Goal: Information Seeking & Learning: Learn about a topic

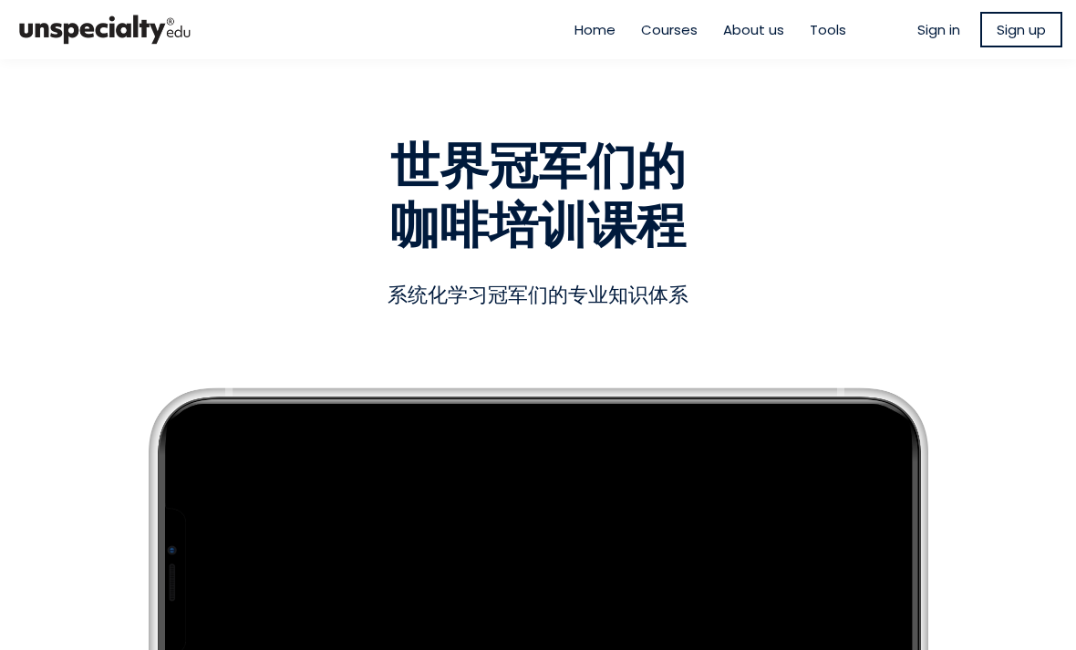
click at [930, 28] on span "Sign in" at bounding box center [939, 29] width 43 height 21
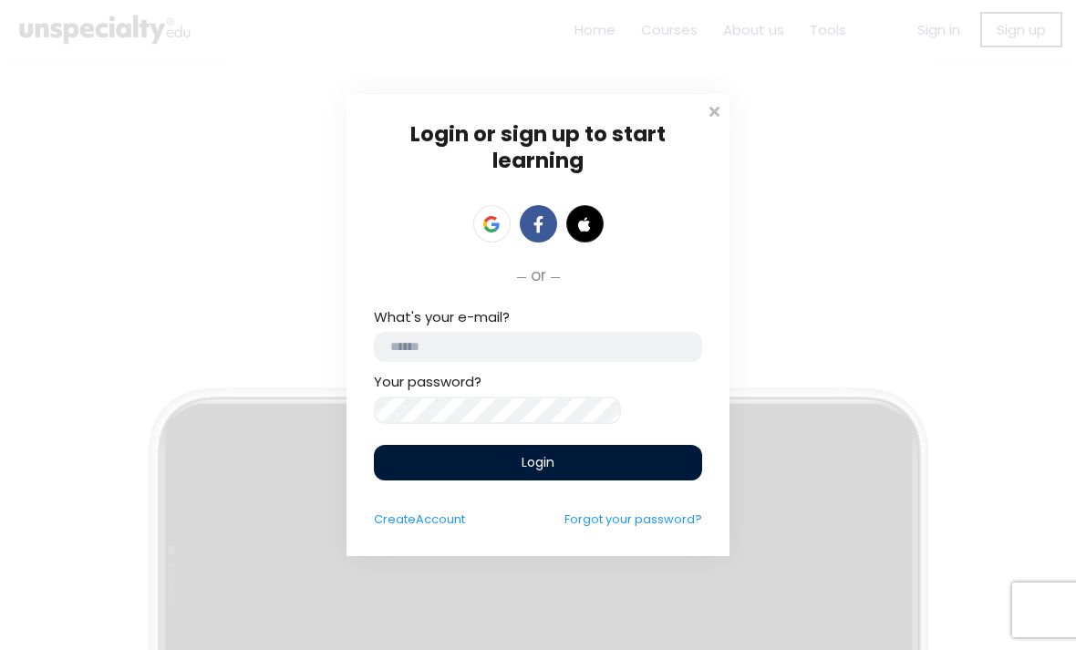
click at [587, 346] on input "email" at bounding box center [538, 347] width 328 height 30
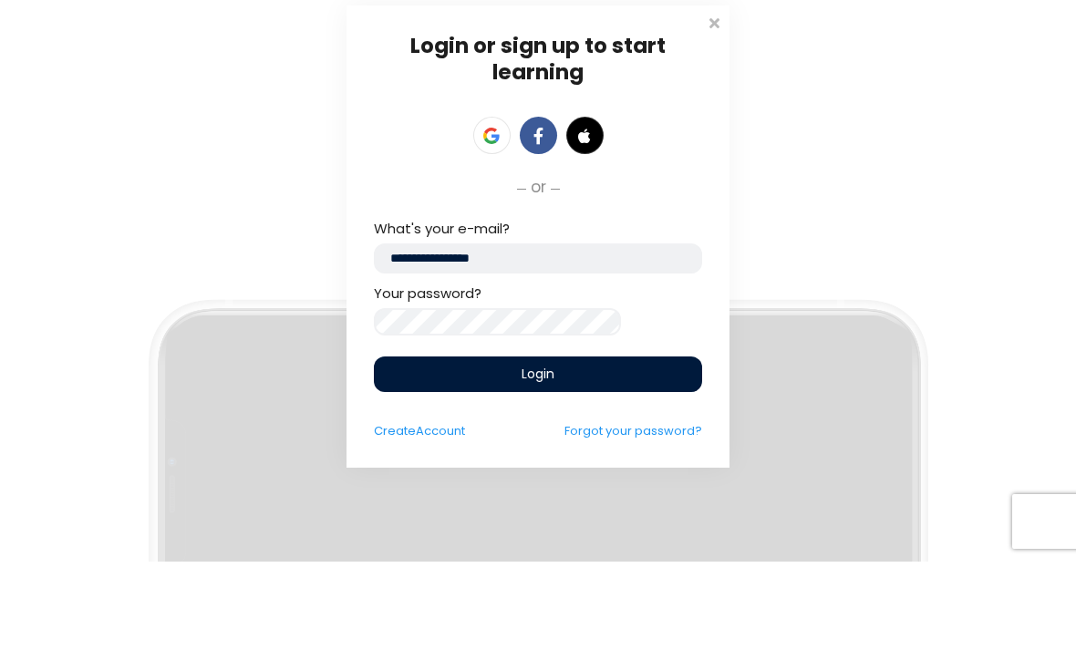
type input "**********"
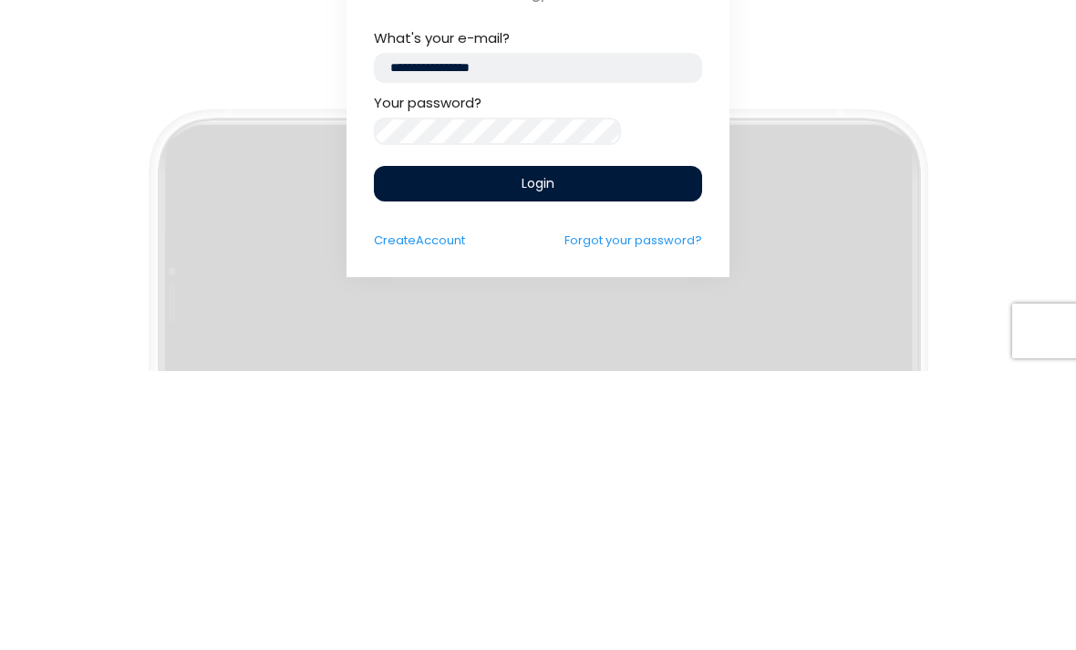
click at [637, 445] on div "Login" at bounding box center [538, 463] width 328 height 36
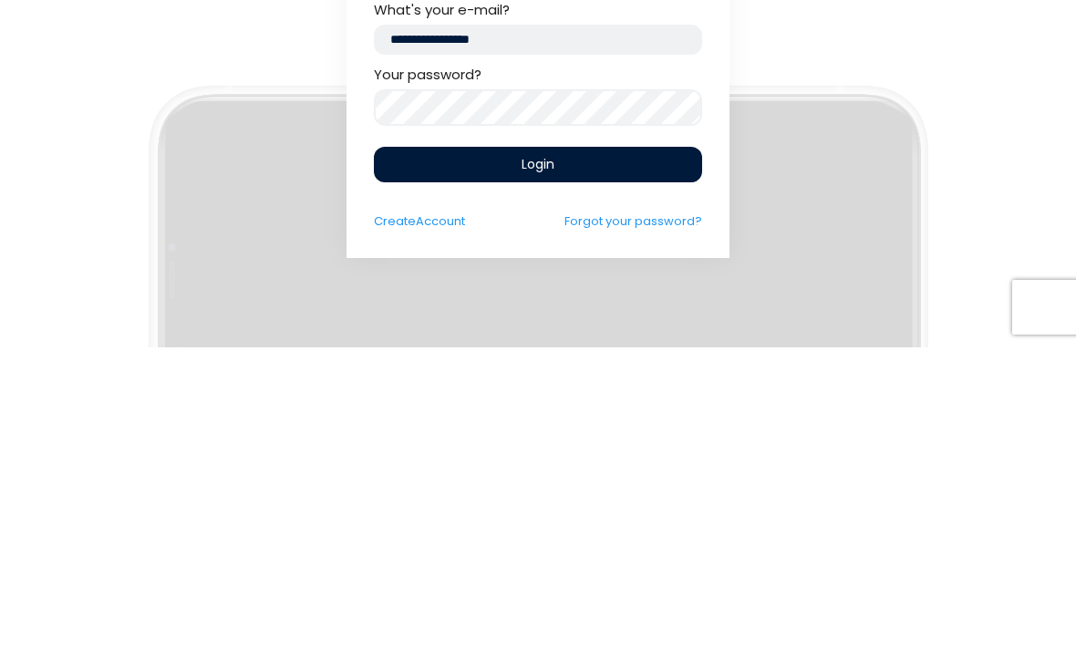
click at [606, 450] on div "Login" at bounding box center [538, 468] width 328 height 36
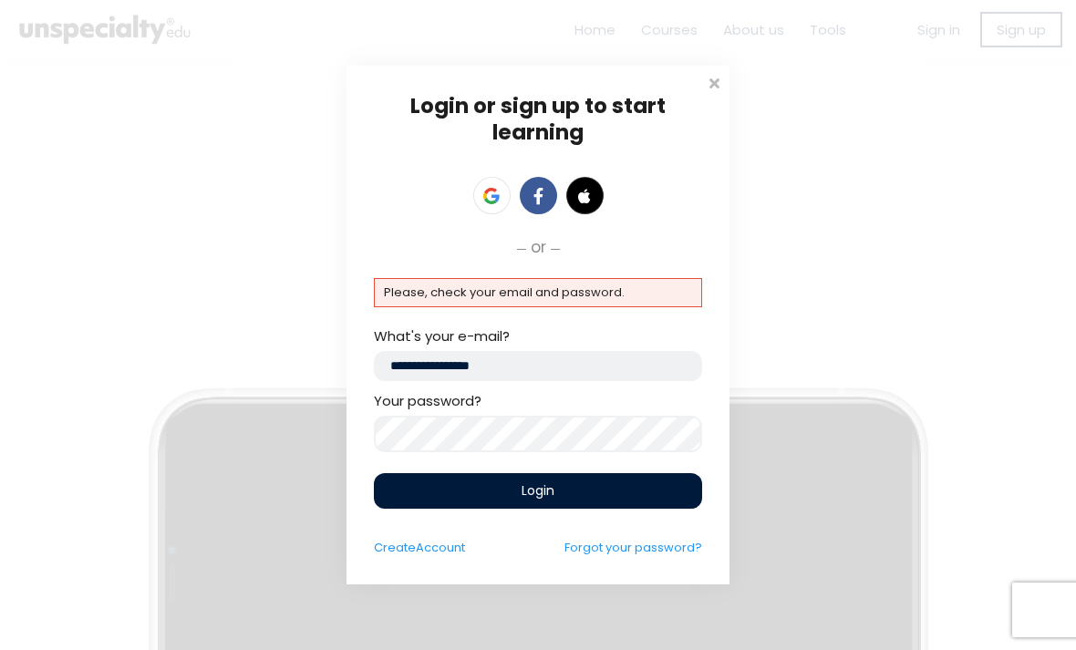
click at [400, 363] on input "**********" at bounding box center [538, 366] width 328 height 30
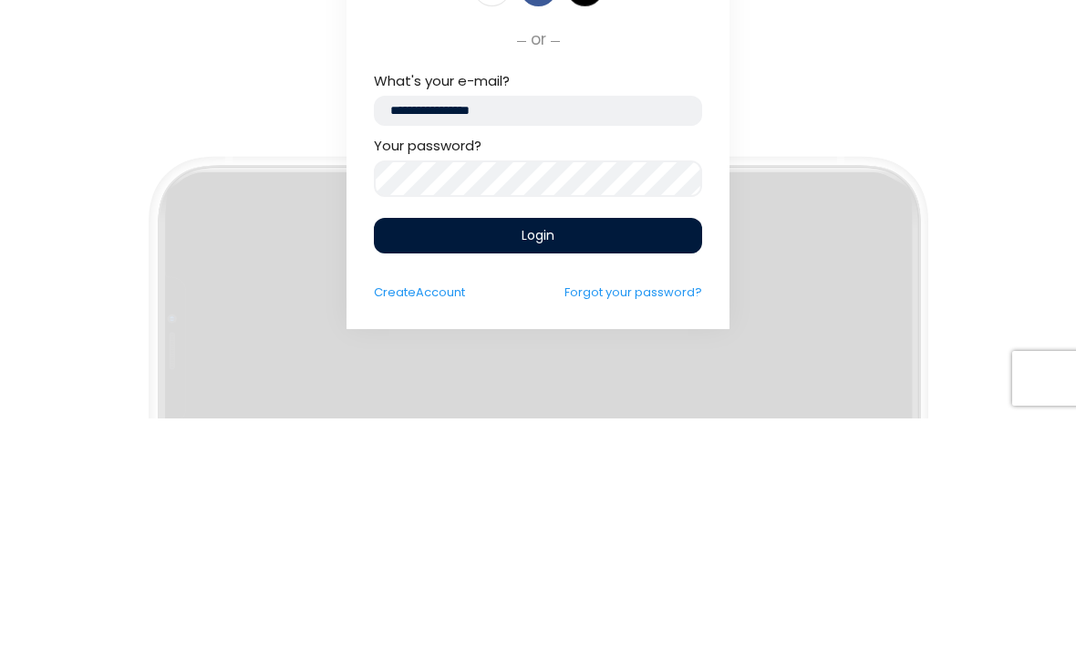
click at [979, 65] on div "Login or sign up to start learning Login to start learning Start learning" at bounding box center [538, 325] width 1076 height 650
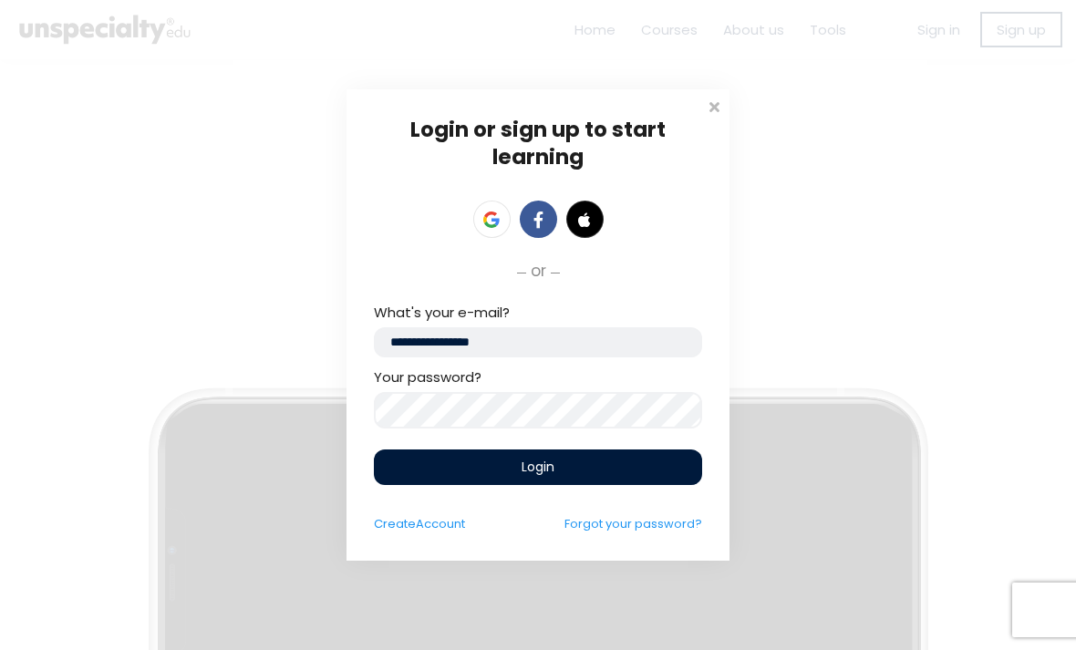
click at [710, 110] on span at bounding box center [714, 105] width 18 height 18
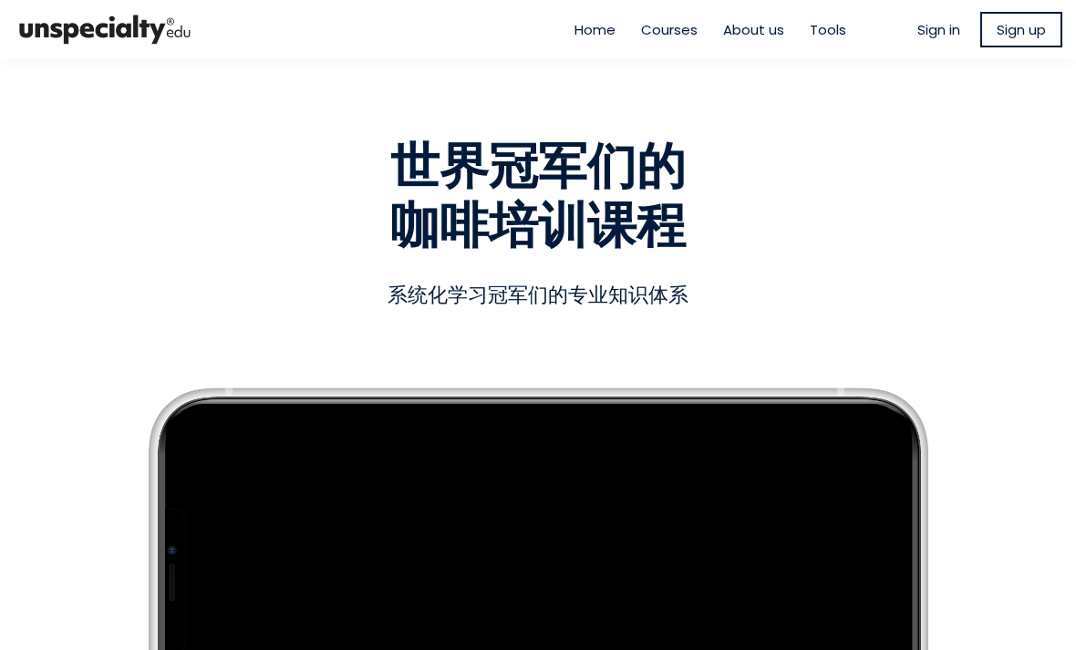
scroll to position [0, 0]
click at [936, 33] on span "Sign in" at bounding box center [939, 29] width 43 height 21
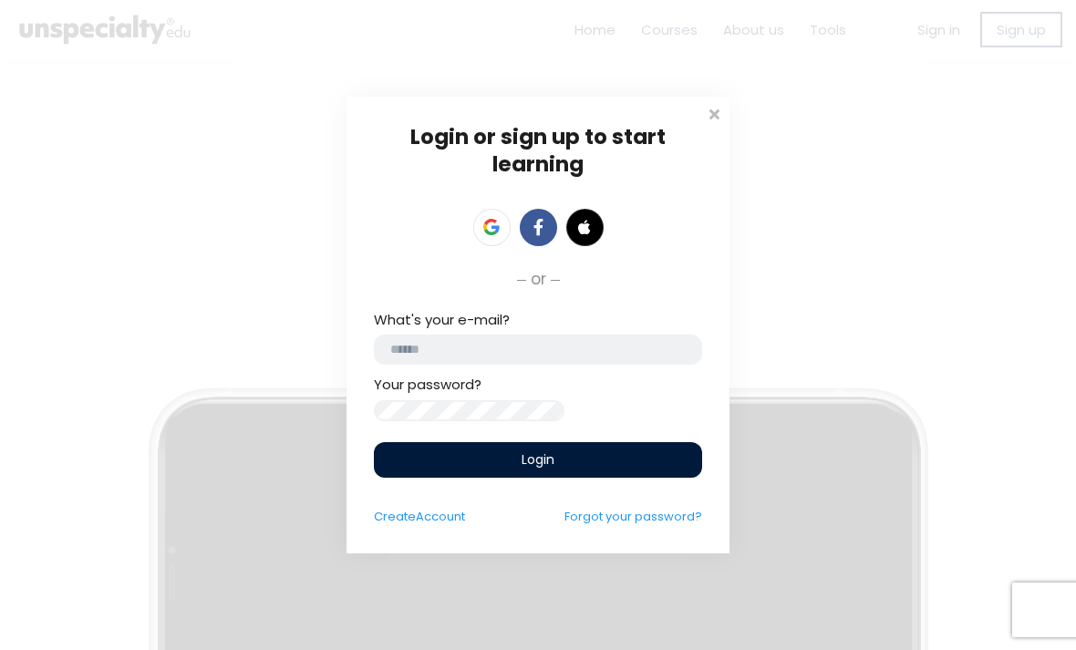
click at [605, 345] on input "email" at bounding box center [538, 350] width 328 height 30
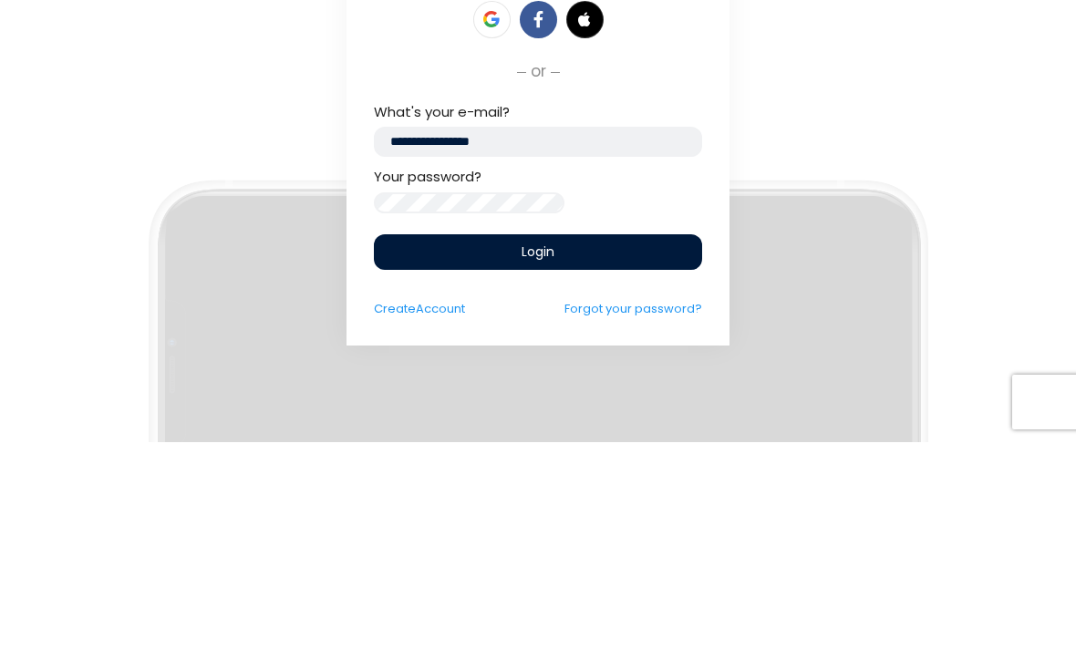
type input "**********"
click at [620, 442] on div "Login" at bounding box center [538, 460] width 328 height 36
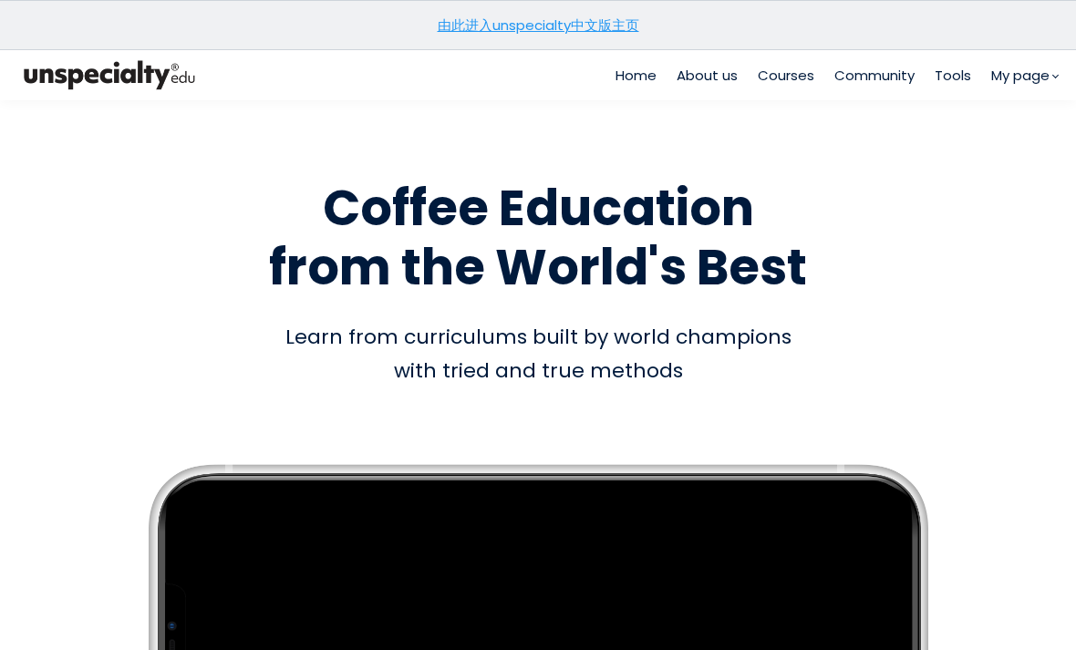
click at [577, 27] on link "由此进入unspecialty中文版主页" at bounding box center [539, 25] width 202 height 19
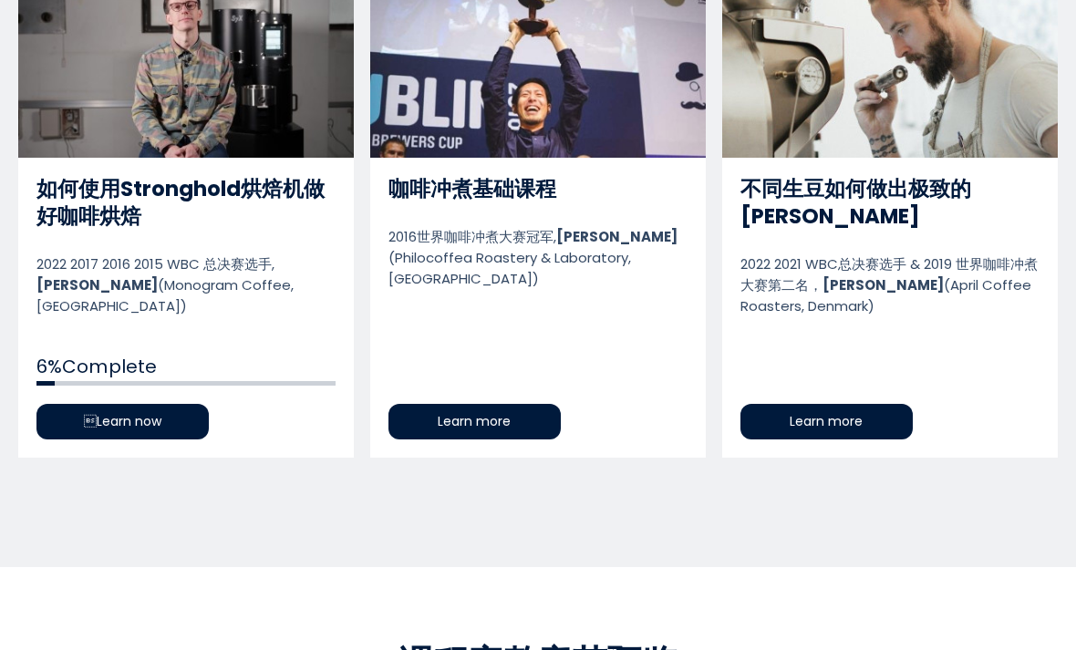
scroll to position [1009, 0]
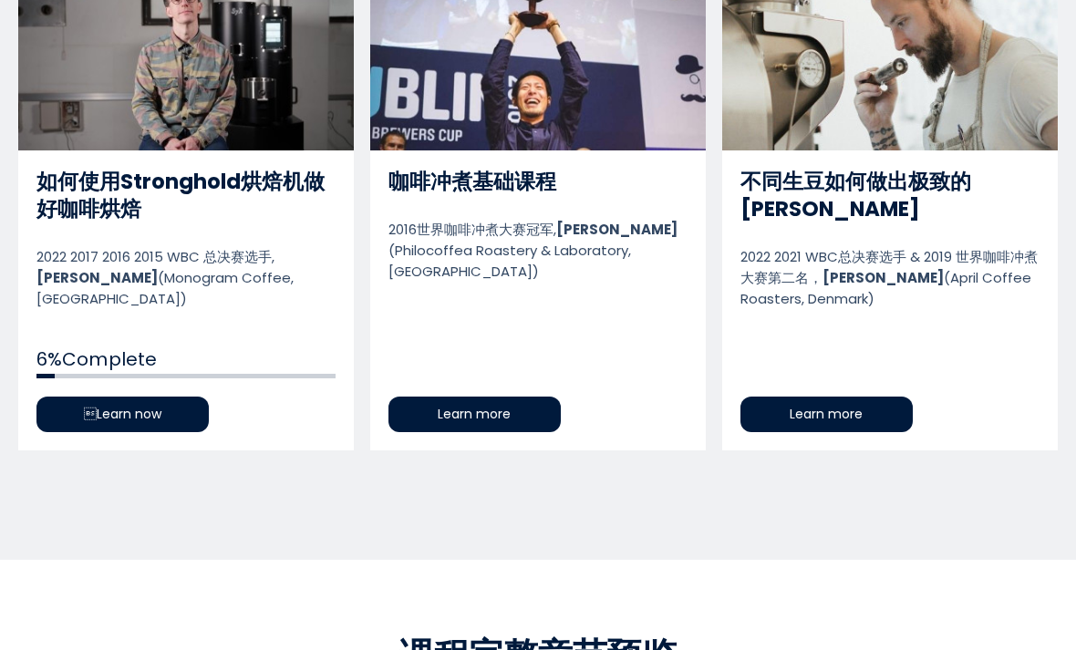
click at [129, 388] on link "如何使用Stronghold烘焙机做好咖啡烘焙" at bounding box center [186, 206] width 336 height 489
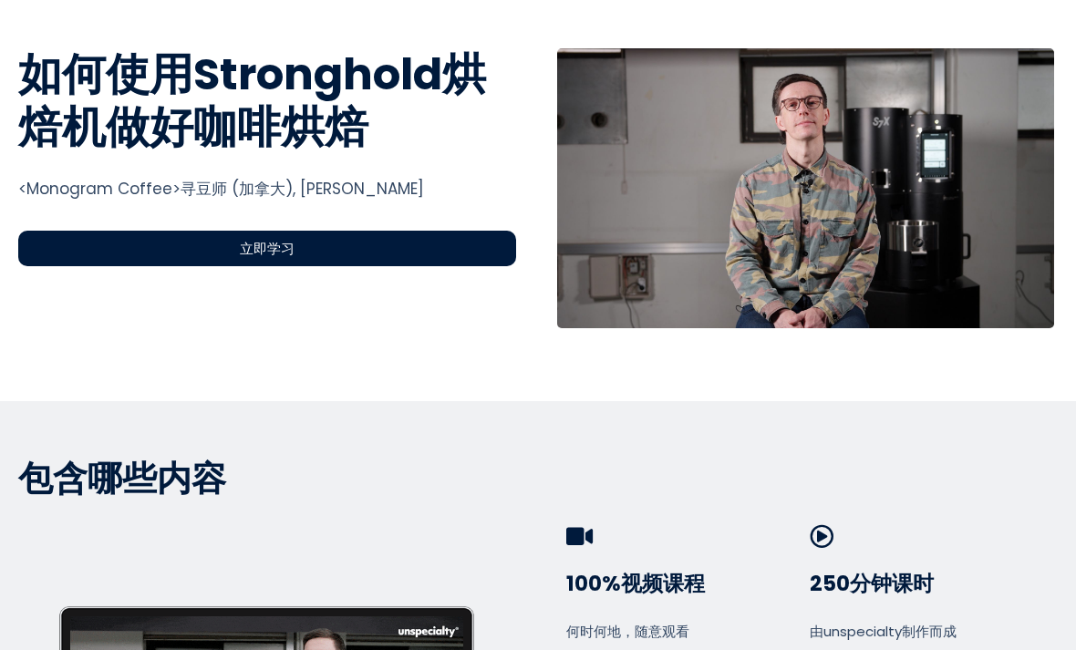
scroll to position [724, 0]
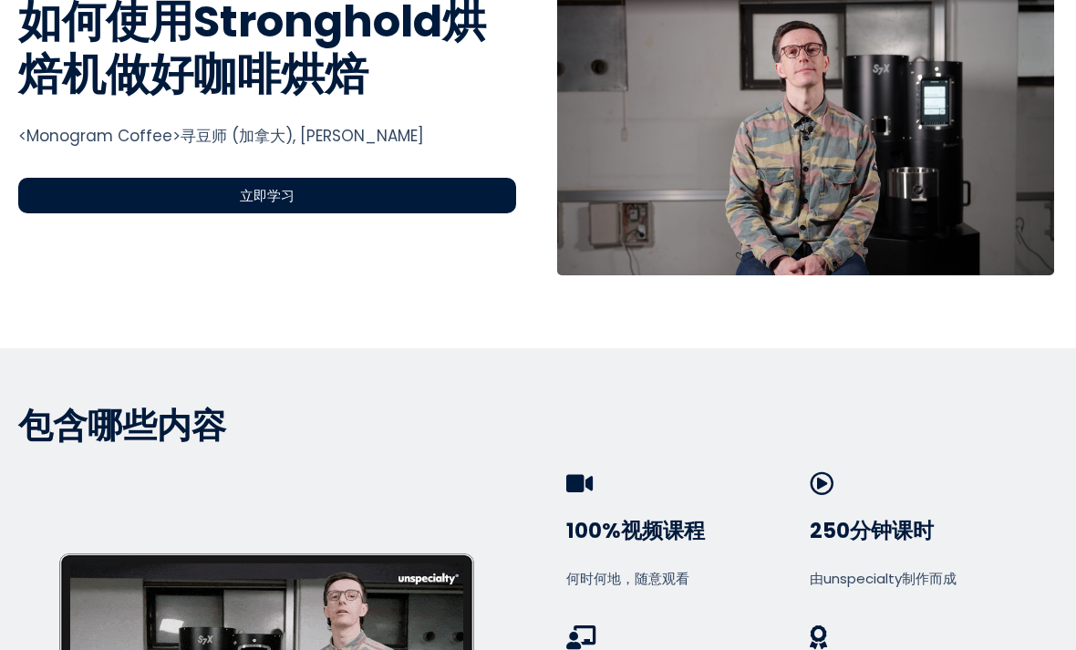
click at [390, 185] on div "立即学习" at bounding box center [267, 196] width 498 height 36
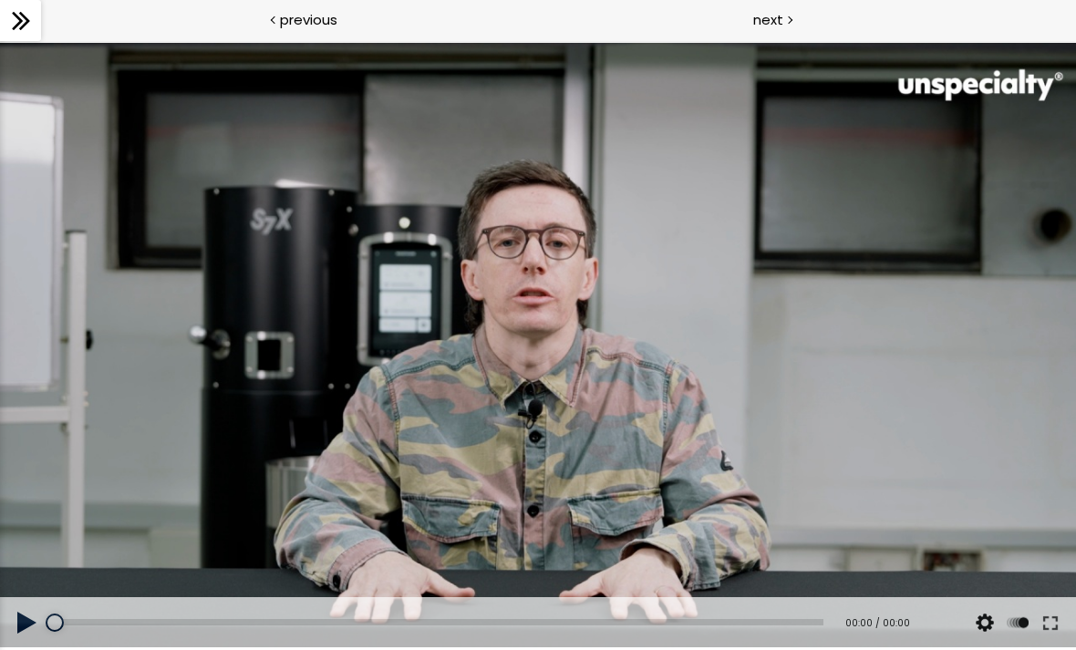
click at [507, 413] on div at bounding box center [538, 346] width 1076 height 606
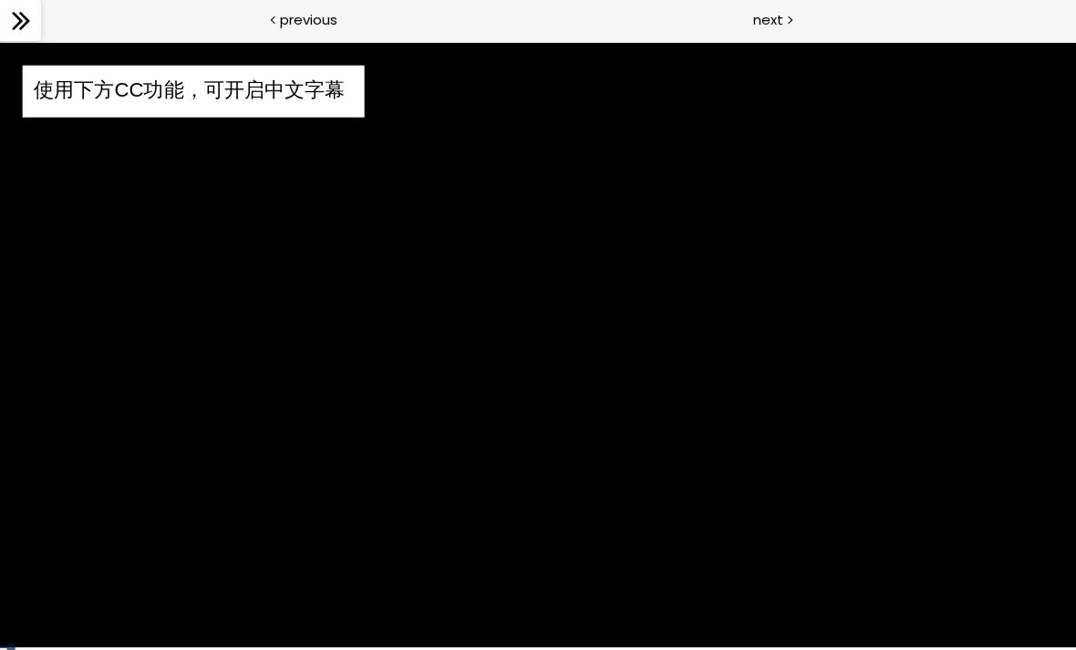
click at [819, 488] on div "使用下方CC功能，可开启中文字幕" at bounding box center [538, 346] width 1076 height 606
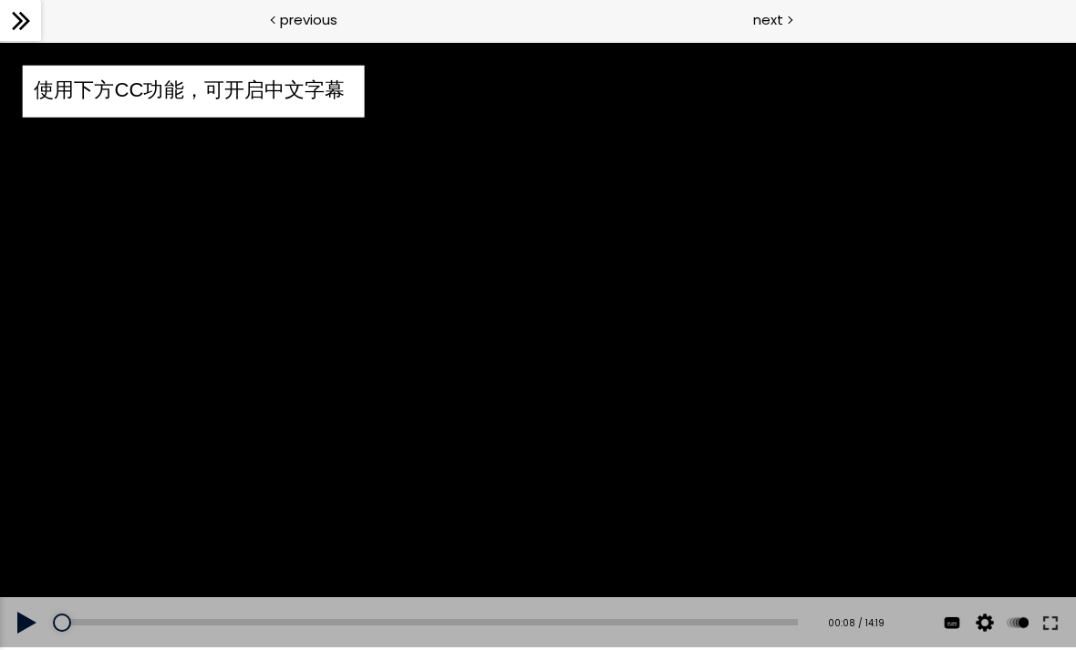
click at [0, 40] on div "x 2 x 1.5 x 1.25 x 1 x 0.75 x 0.5" at bounding box center [0, 40] width 0 height 0
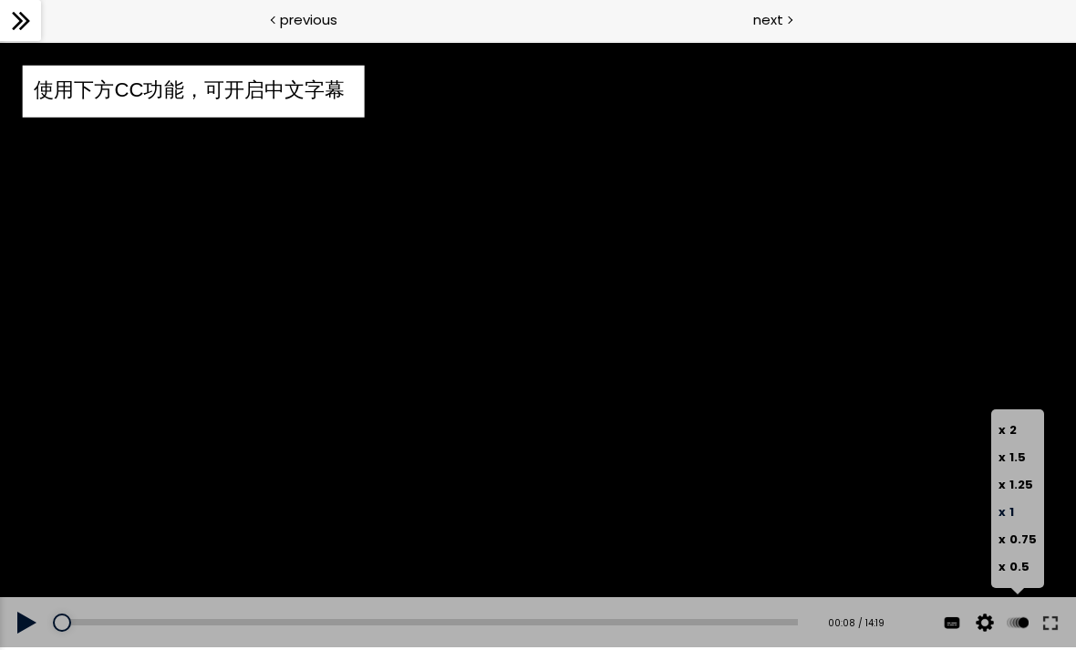
click at [956, 622] on button at bounding box center [952, 622] width 27 height 51
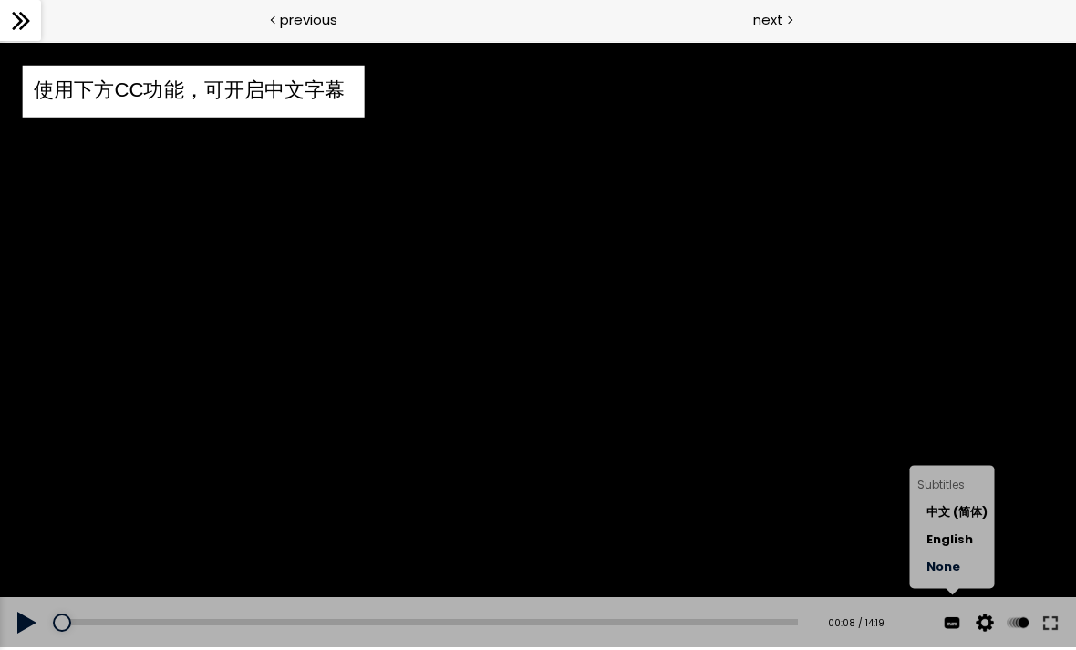
click at [965, 514] on span "中文 (简体)" at bounding box center [957, 512] width 61 height 17
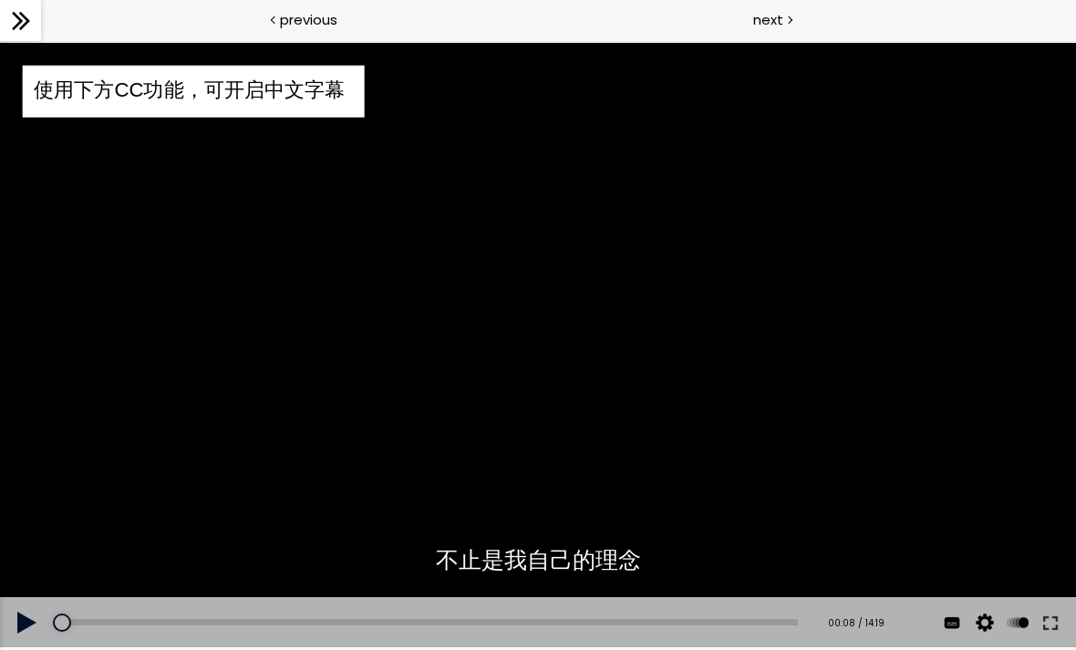
click at [556, 327] on div "使用下方CC功能，可开启中文字幕" at bounding box center [538, 346] width 1076 height 606
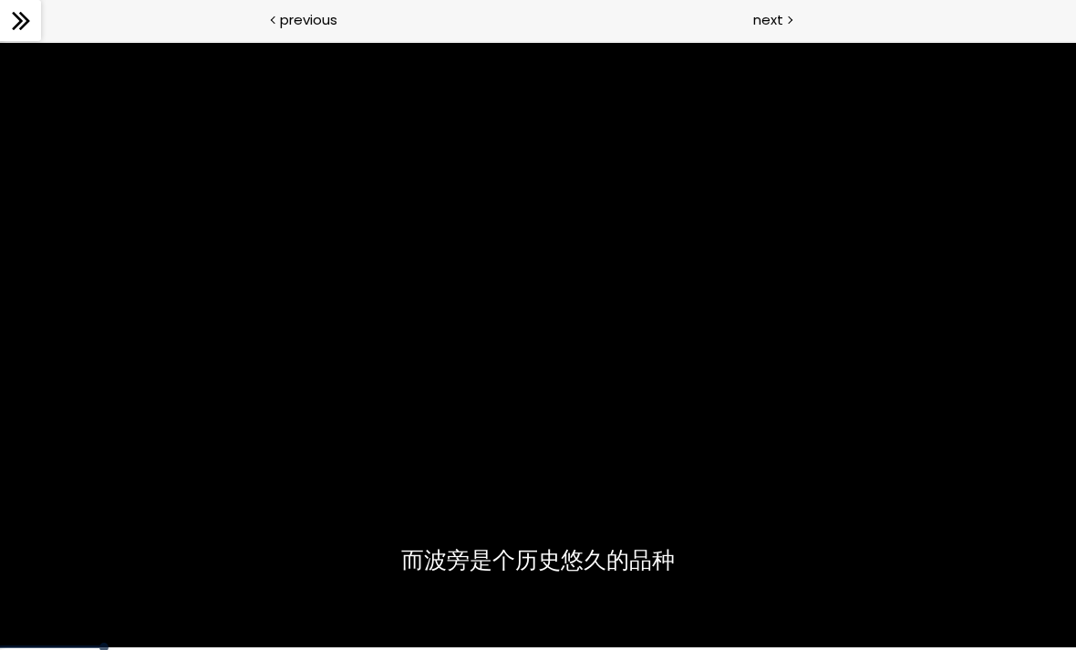
click at [558, 358] on div "使用下方CC功能，可开启中文字幕" at bounding box center [538, 346] width 1076 height 606
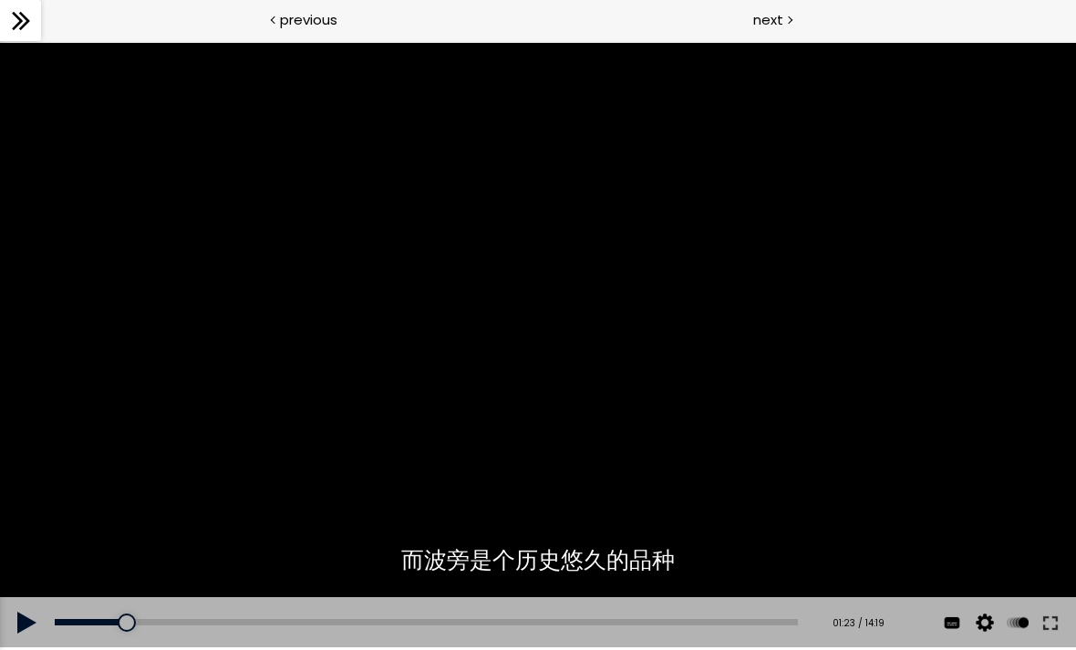
click at [532, 338] on div "使用下方CC功能，可开启中文字幕" at bounding box center [538, 346] width 1076 height 606
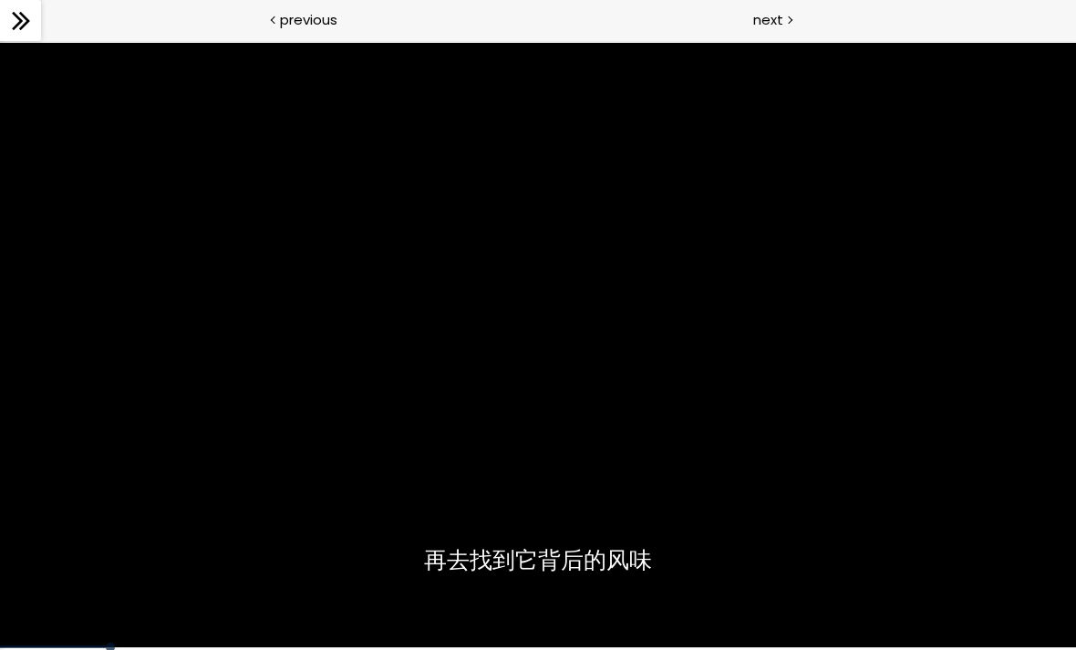
click at [615, 408] on div "使用下方CC功能，可开启中文字幕" at bounding box center [538, 346] width 1076 height 606
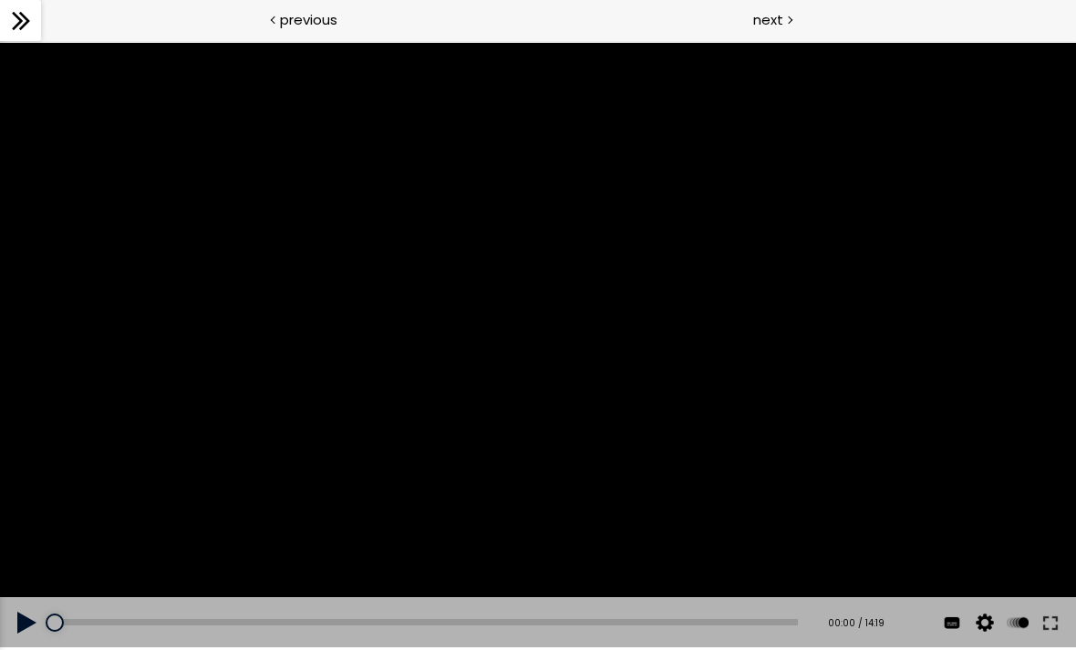
click at [5, 611] on button at bounding box center [27, 622] width 55 height 51
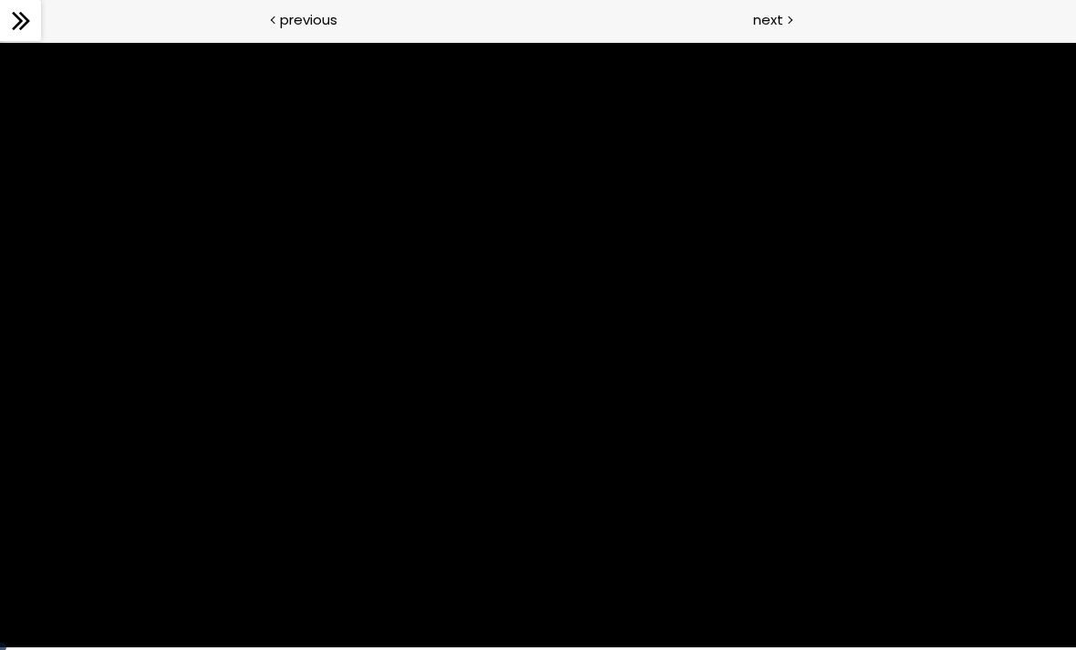
click at [770, 394] on div "使用下方CC功能，可开启中文字幕" at bounding box center [538, 346] width 1076 height 606
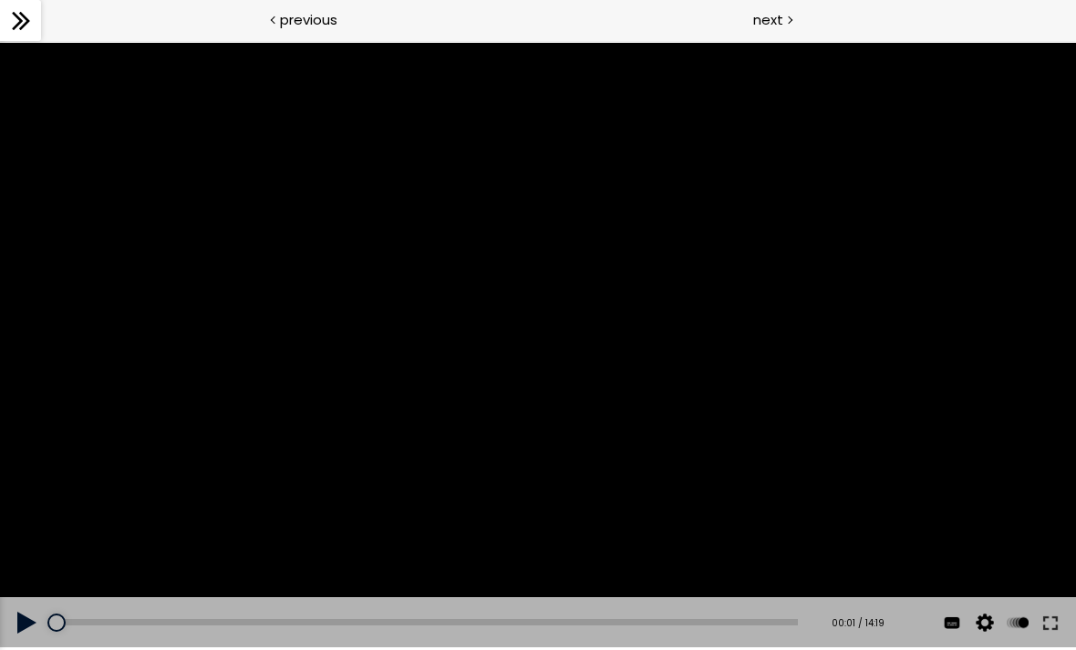
click at [1048, 631] on button at bounding box center [1050, 622] width 33 height 51
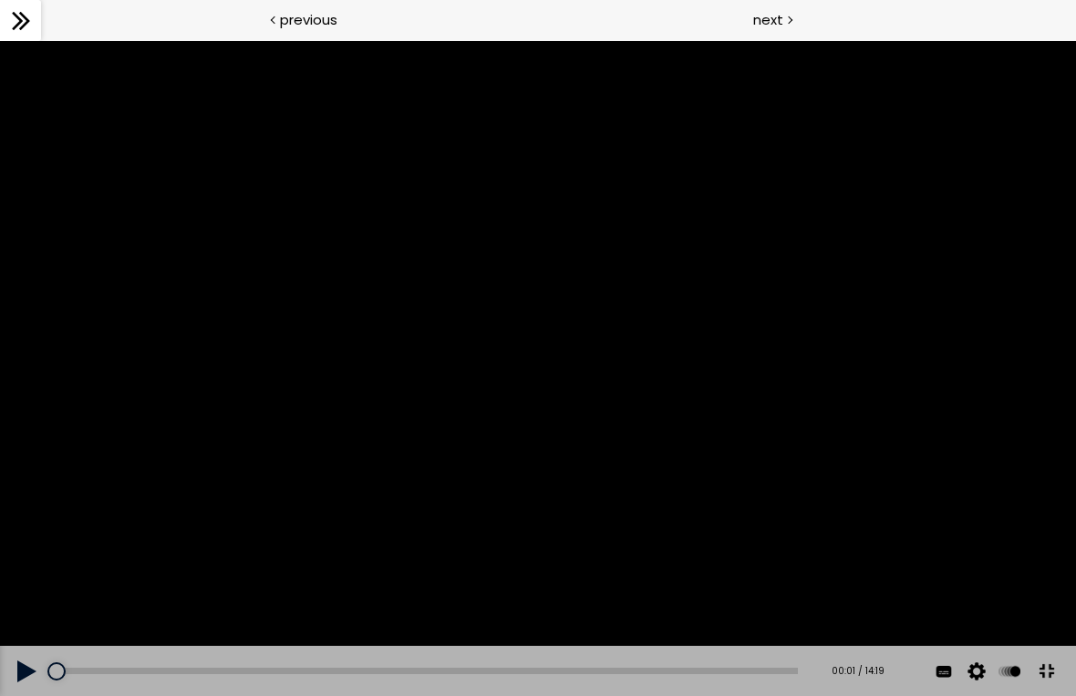
click at [556, 374] on div "使用下方CC功能，可开启中文字幕" at bounding box center [538, 369] width 1076 height 606
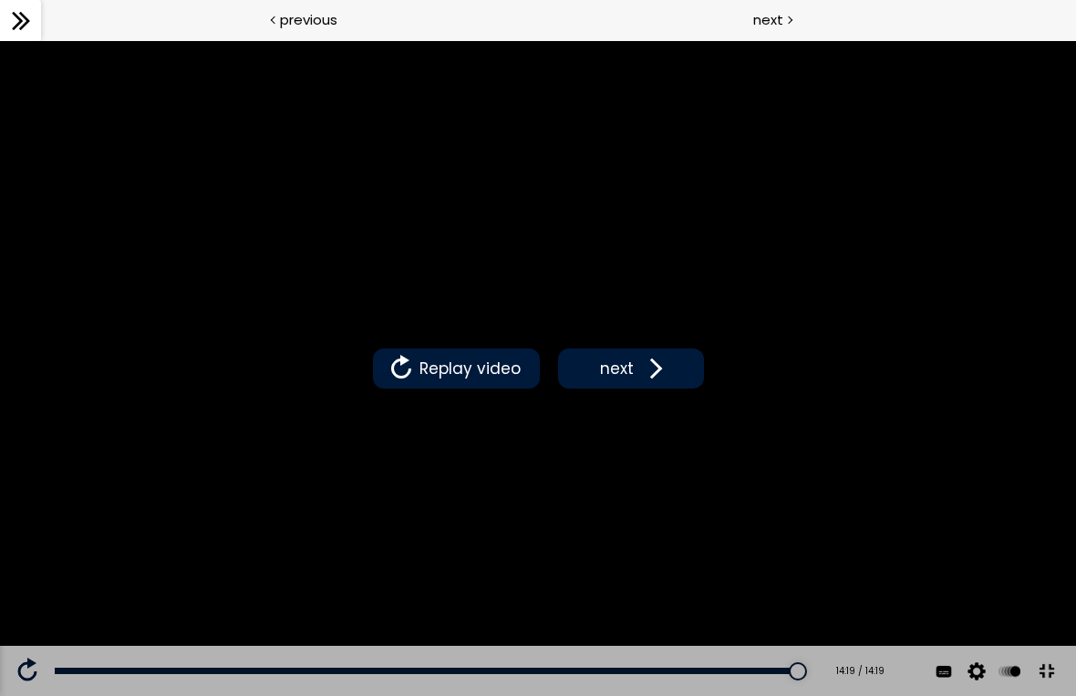
click at [641, 379] on span at bounding box center [652, 368] width 27 height 27
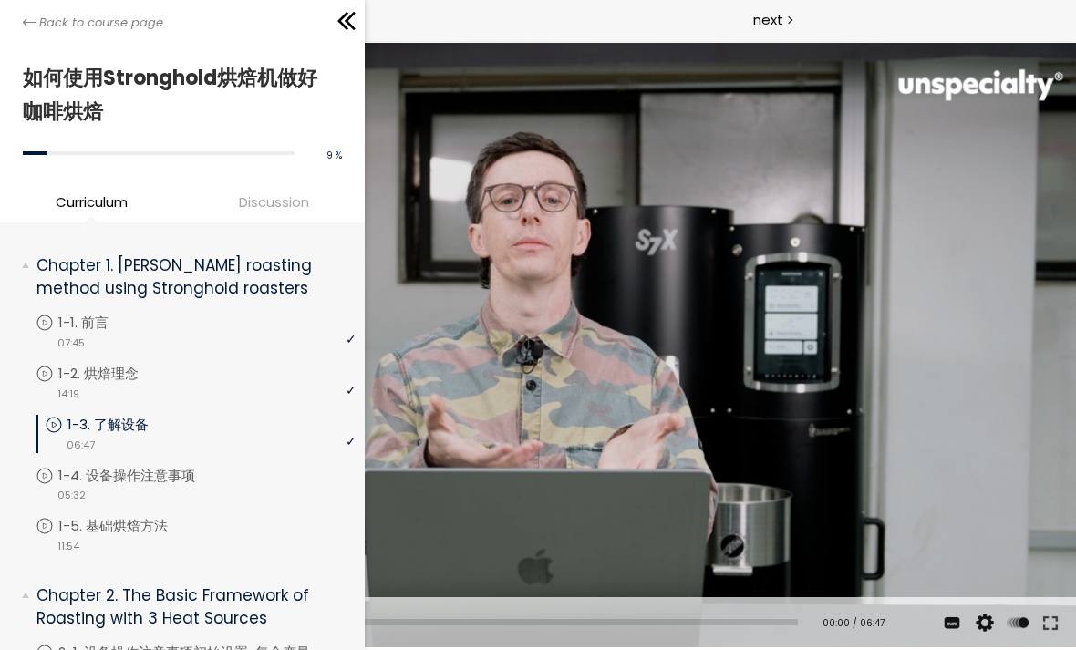
click at [190, 326] on link "1-1. 前言" at bounding box center [196, 323] width 320 height 20
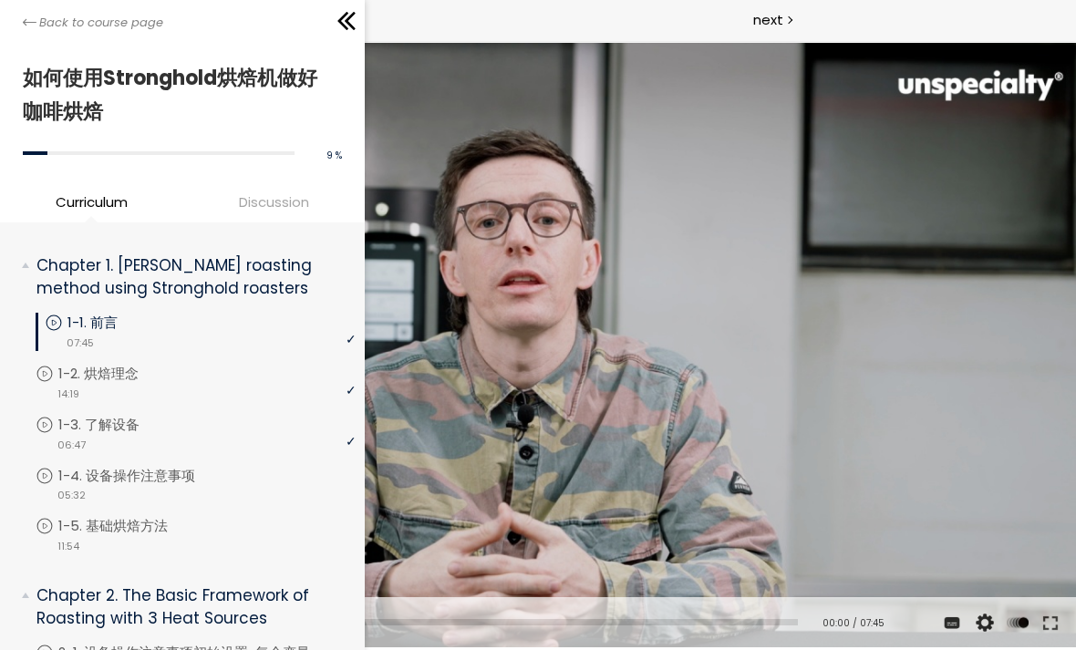
click at [352, 14] on icon at bounding box center [350, 21] width 11 height 18
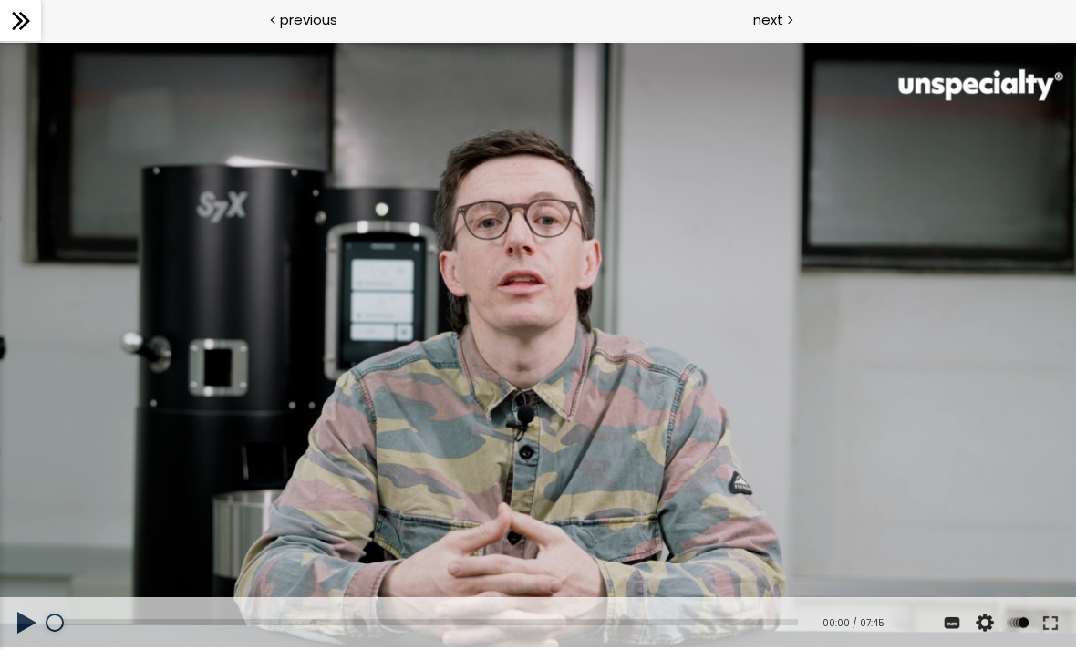
click at [477, 403] on div "使用下方CC功能，可开启中文字幕" at bounding box center [538, 346] width 1076 height 606
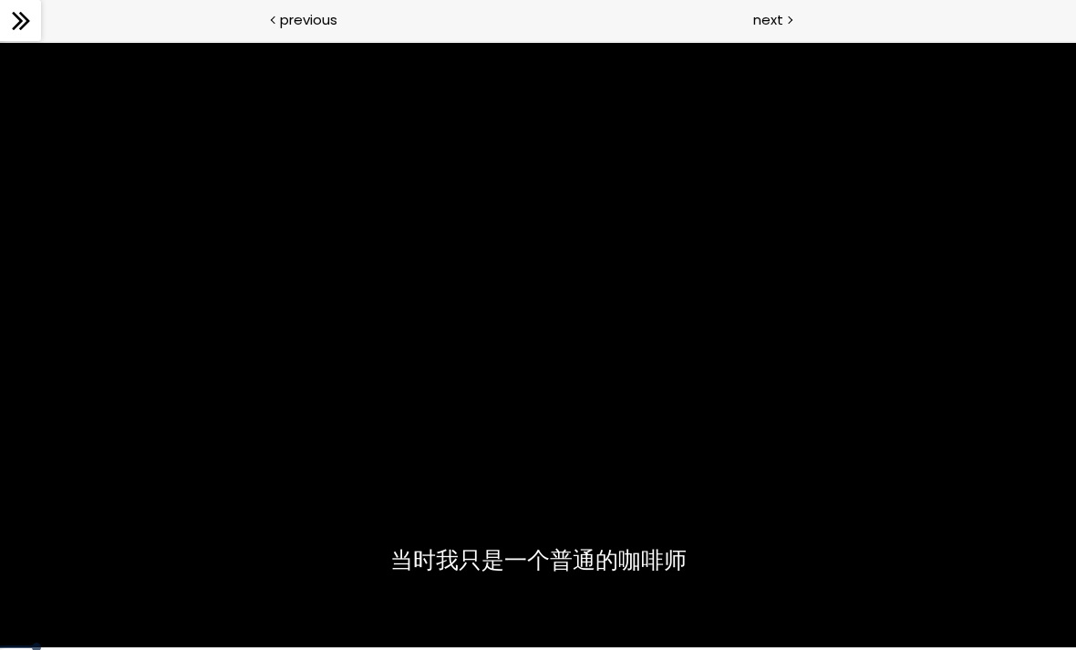
click at [976, 518] on div "使用下方CC功能，可开启中文字幕" at bounding box center [538, 346] width 1076 height 606
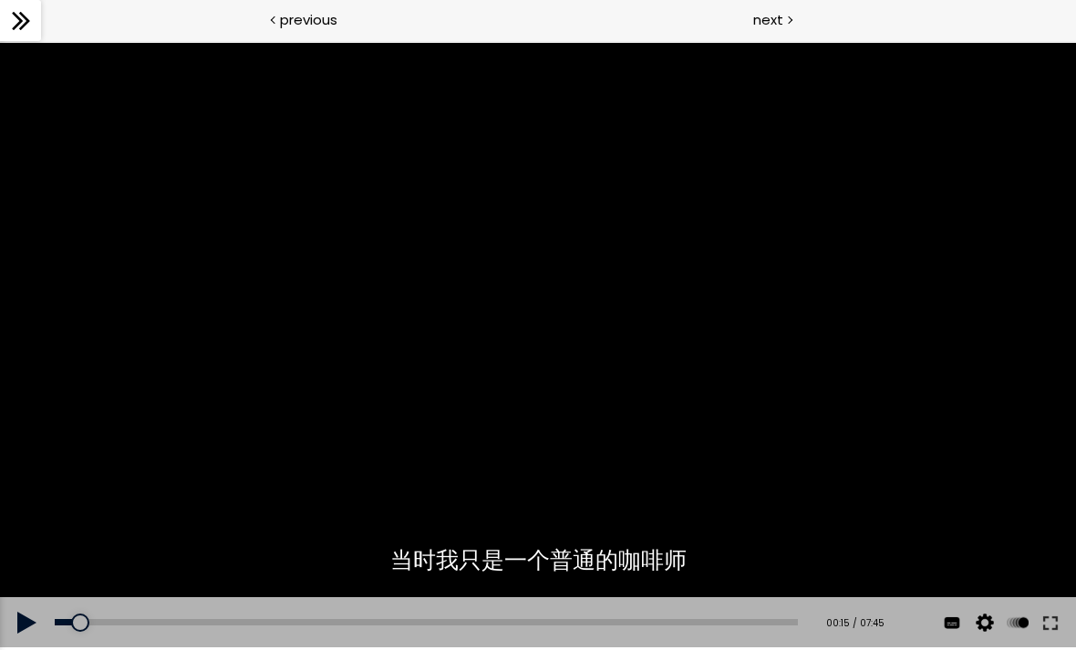
click at [1049, 618] on button at bounding box center [1050, 622] width 33 height 51
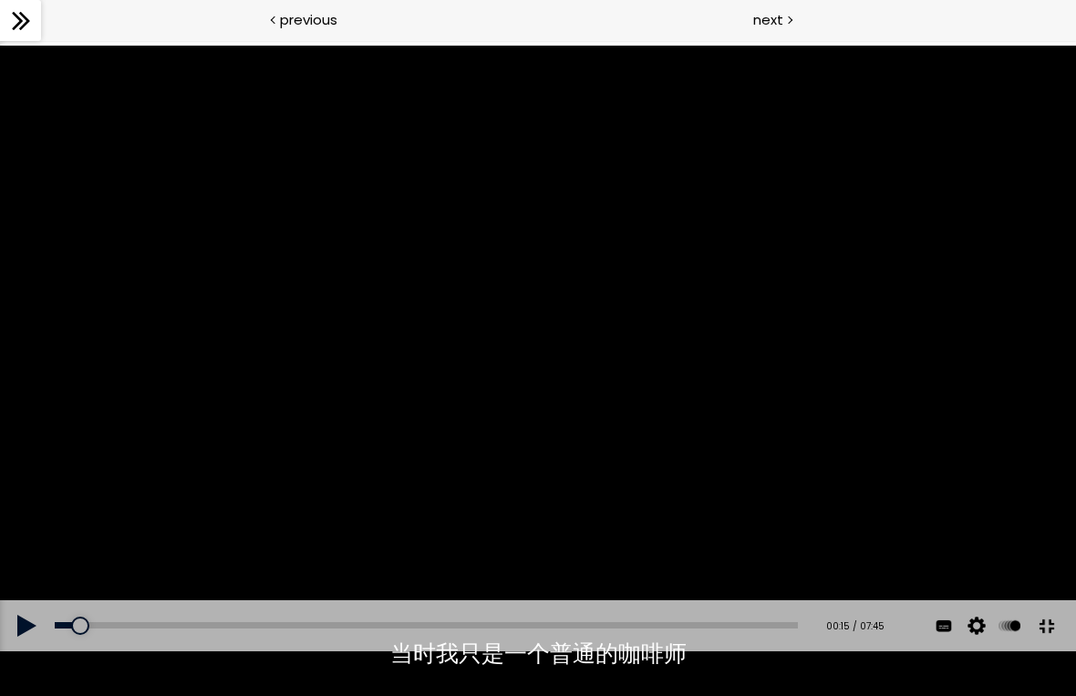
click at [647, 377] on div "使用下方CC功能，可开启中文字幕" at bounding box center [538, 349] width 1076 height 606
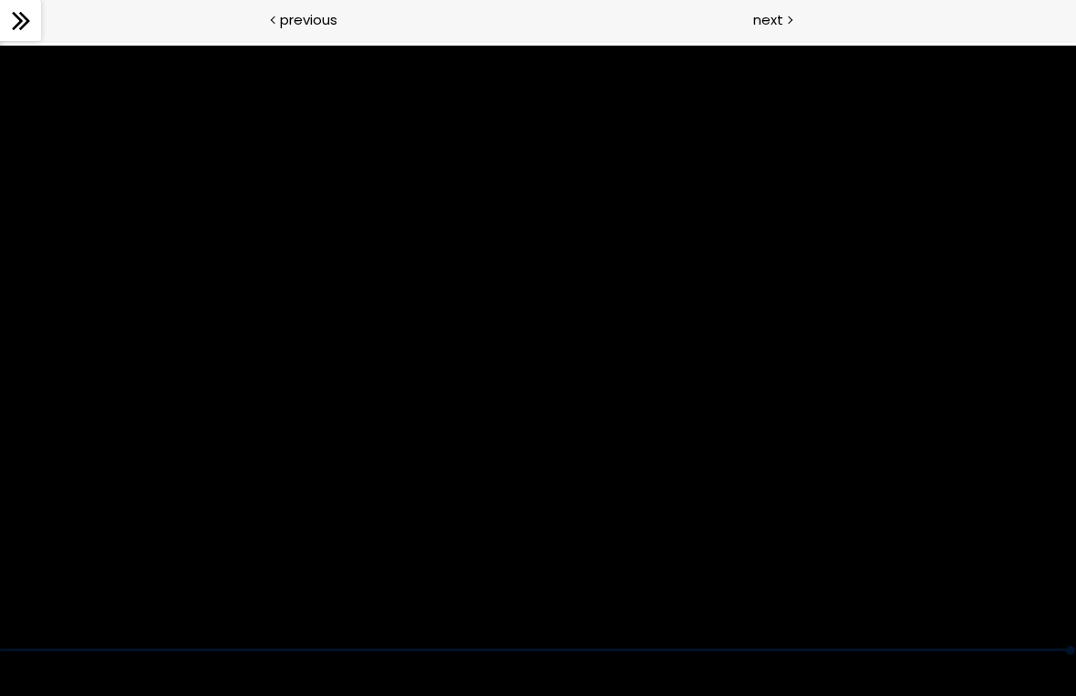
click at [173, 254] on div "使用下方CC功能，可开启中文字幕" at bounding box center [538, 349] width 1076 height 606
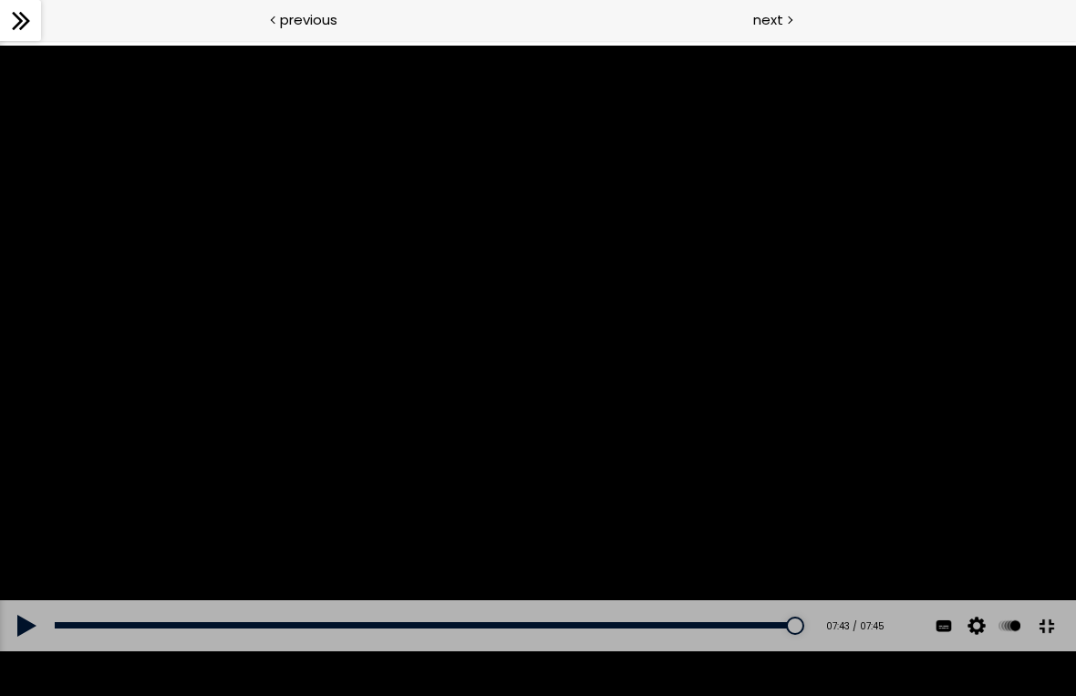
click at [1048, 647] on button at bounding box center [1046, 626] width 41 height 41
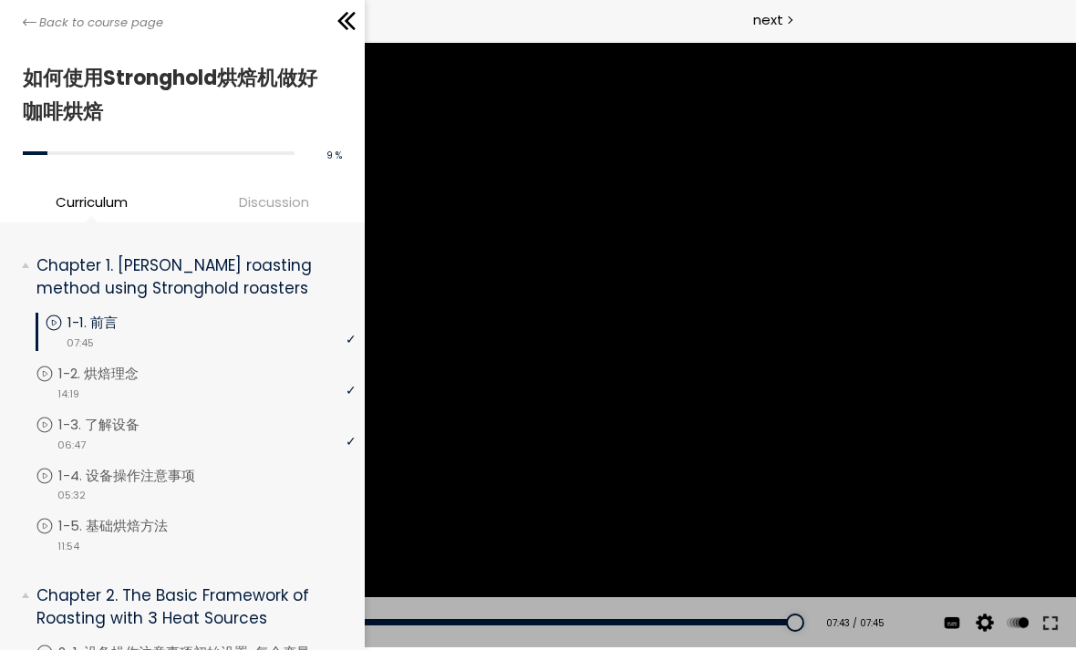
click at [17, 24] on div "Back to course page" at bounding box center [182, 20] width 365 height 41
click at [185, 426] on link "1-3. 了解设备" at bounding box center [196, 425] width 320 height 20
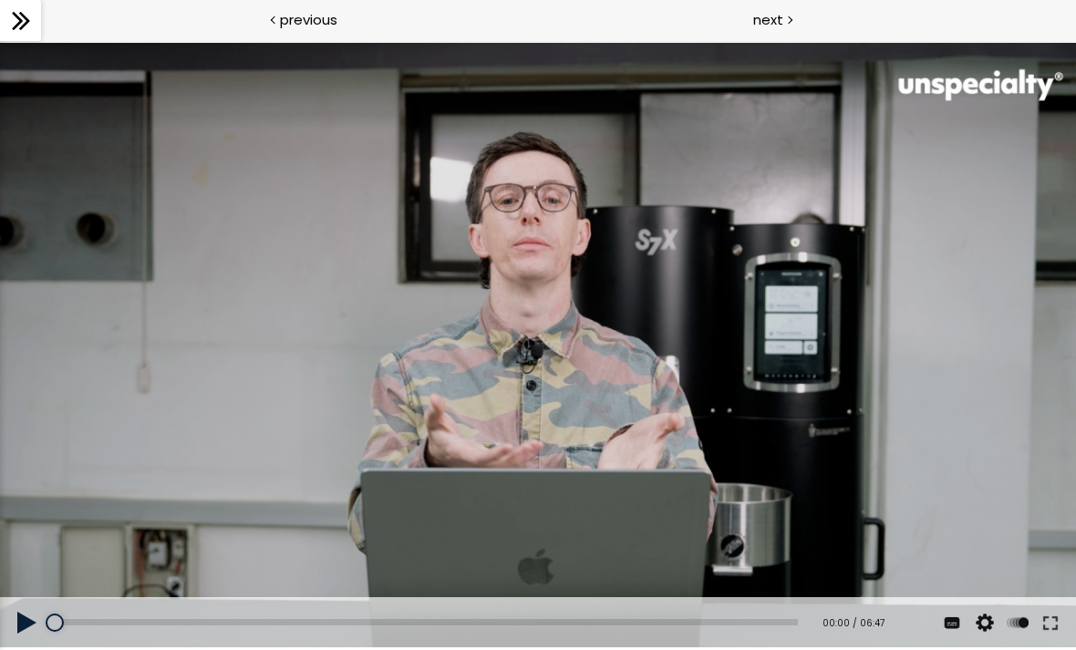
click at [681, 314] on div at bounding box center [538, 346] width 1076 height 606
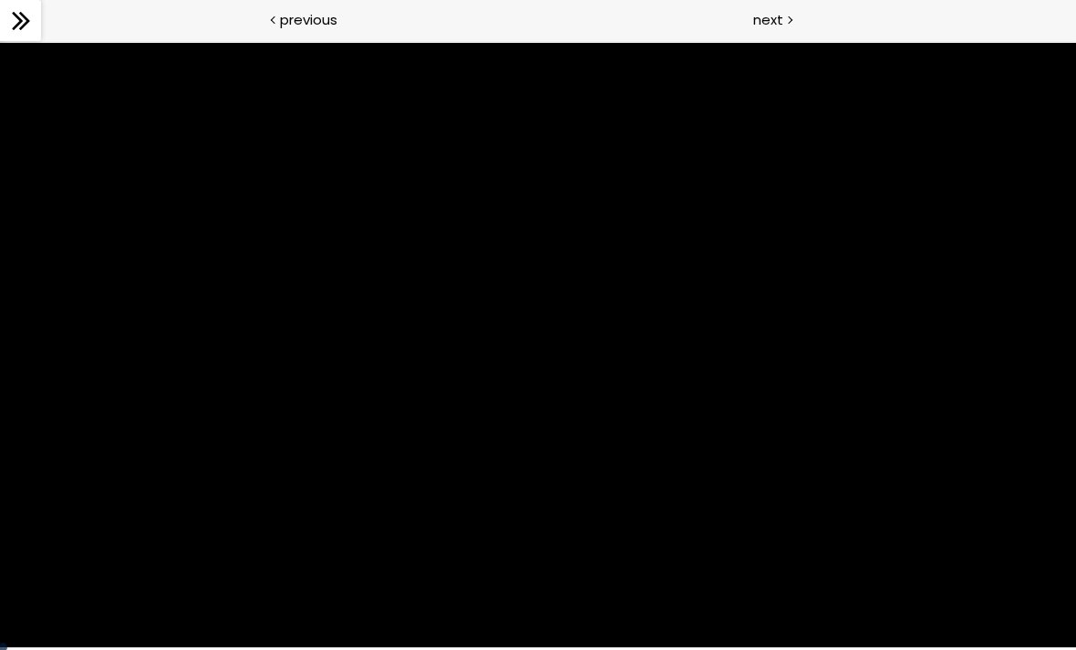
click at [937, 504] on div at bounding box center [538, 346] width 1076 height 606
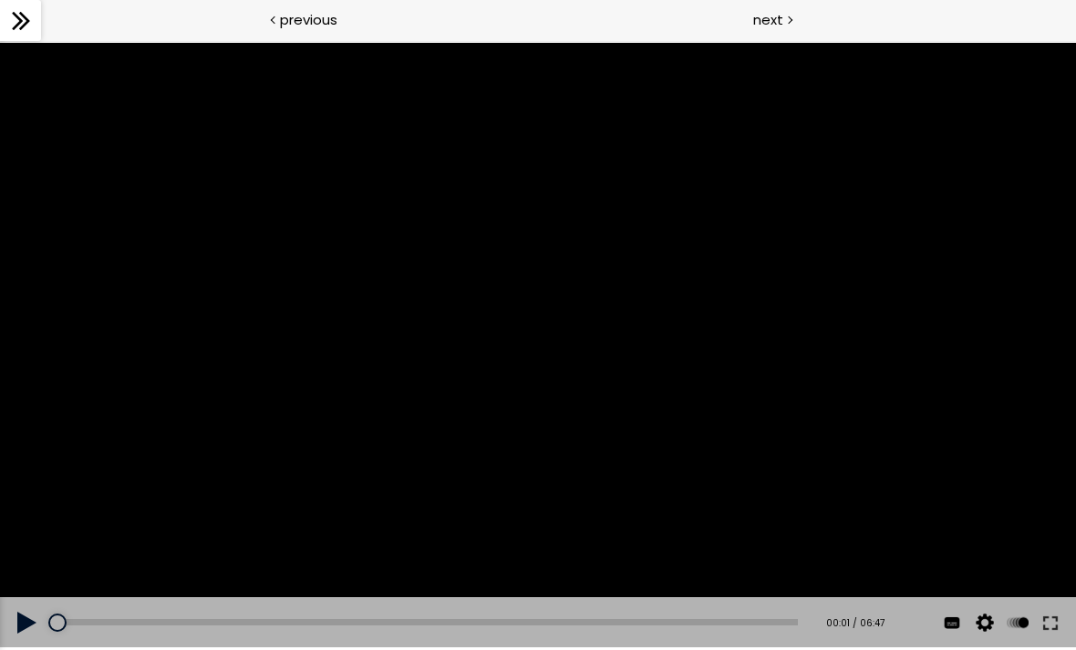
click at [1056, 606] on button at bounding box center [1050, 622] width 33 height 51
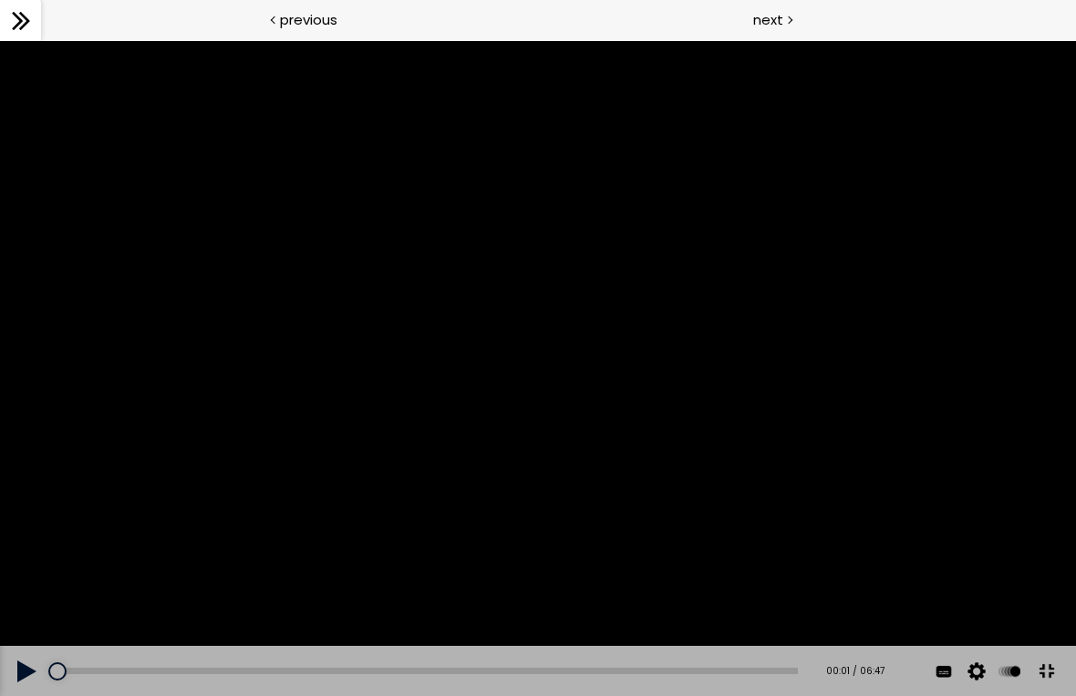
click at [605, 381] on div at bounding box center [538, 368] width 1076 height 656
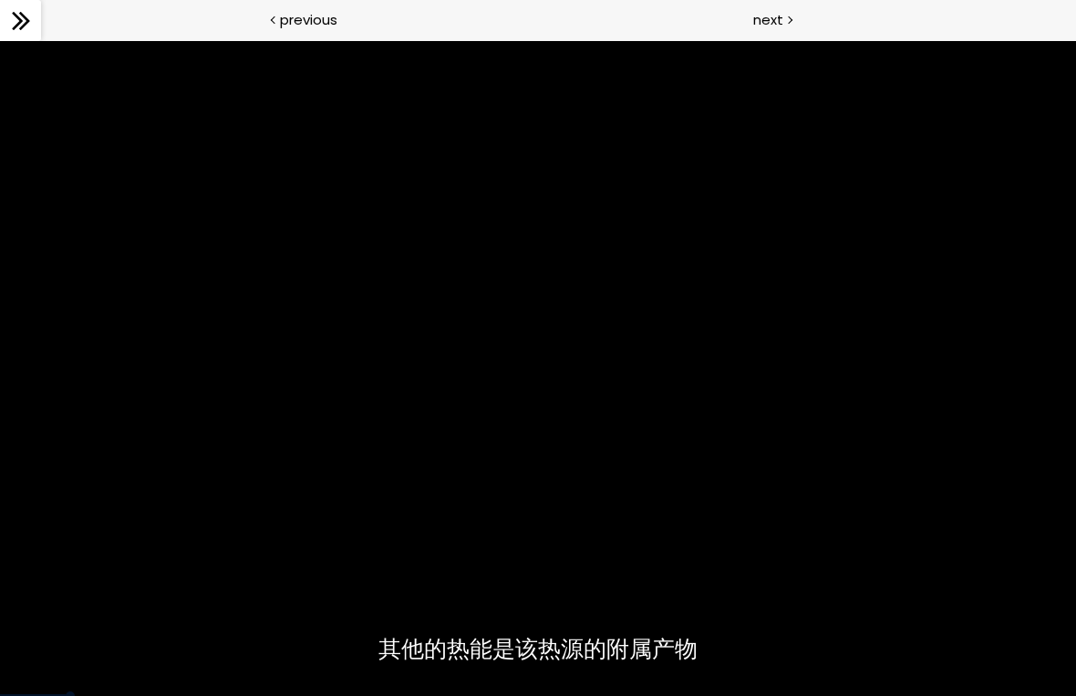
click at [518, 358] on div at bounding box center [538, 368] width 1076 height 656
